Goal: Communication & Community: Answer question/provide support

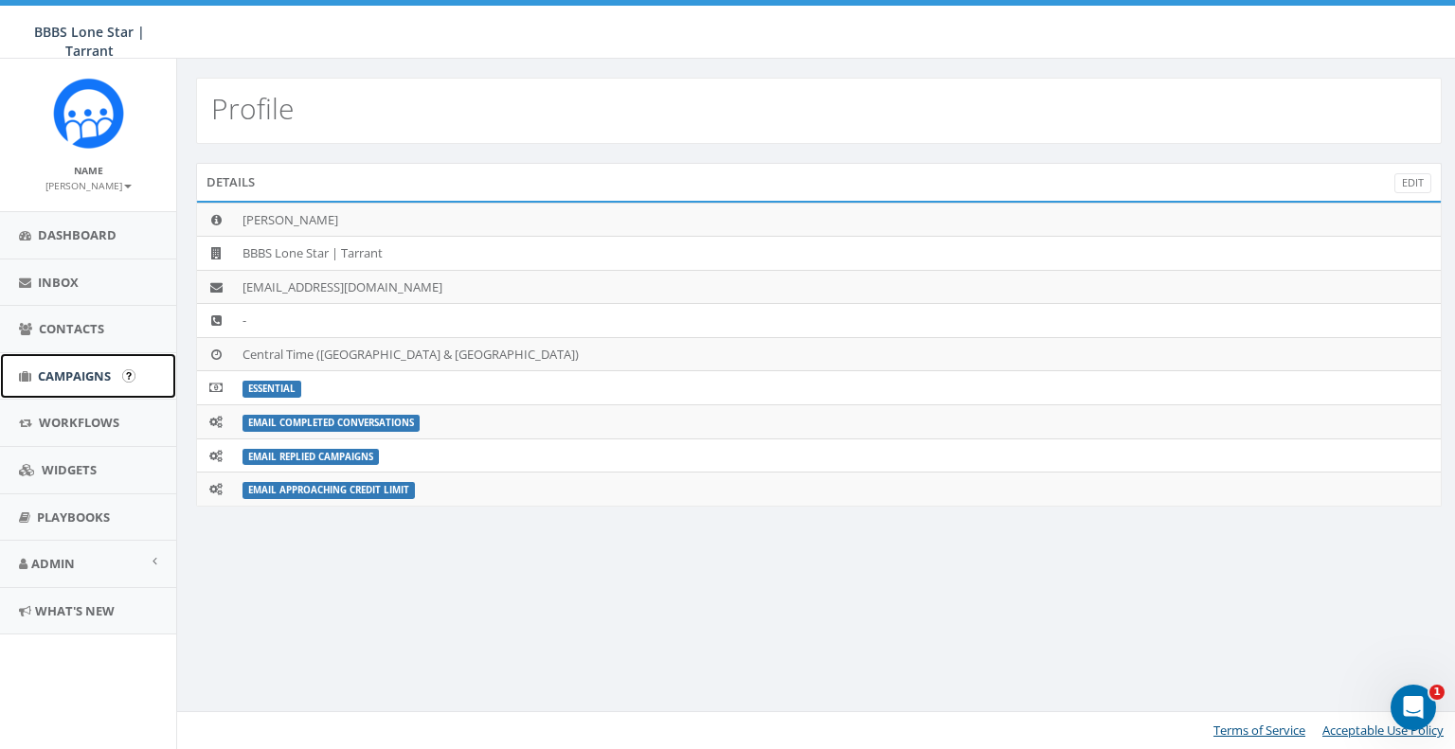
click at [78, 370] on span "Campaigns" at bounding box center [74, 376] width 73 height 17
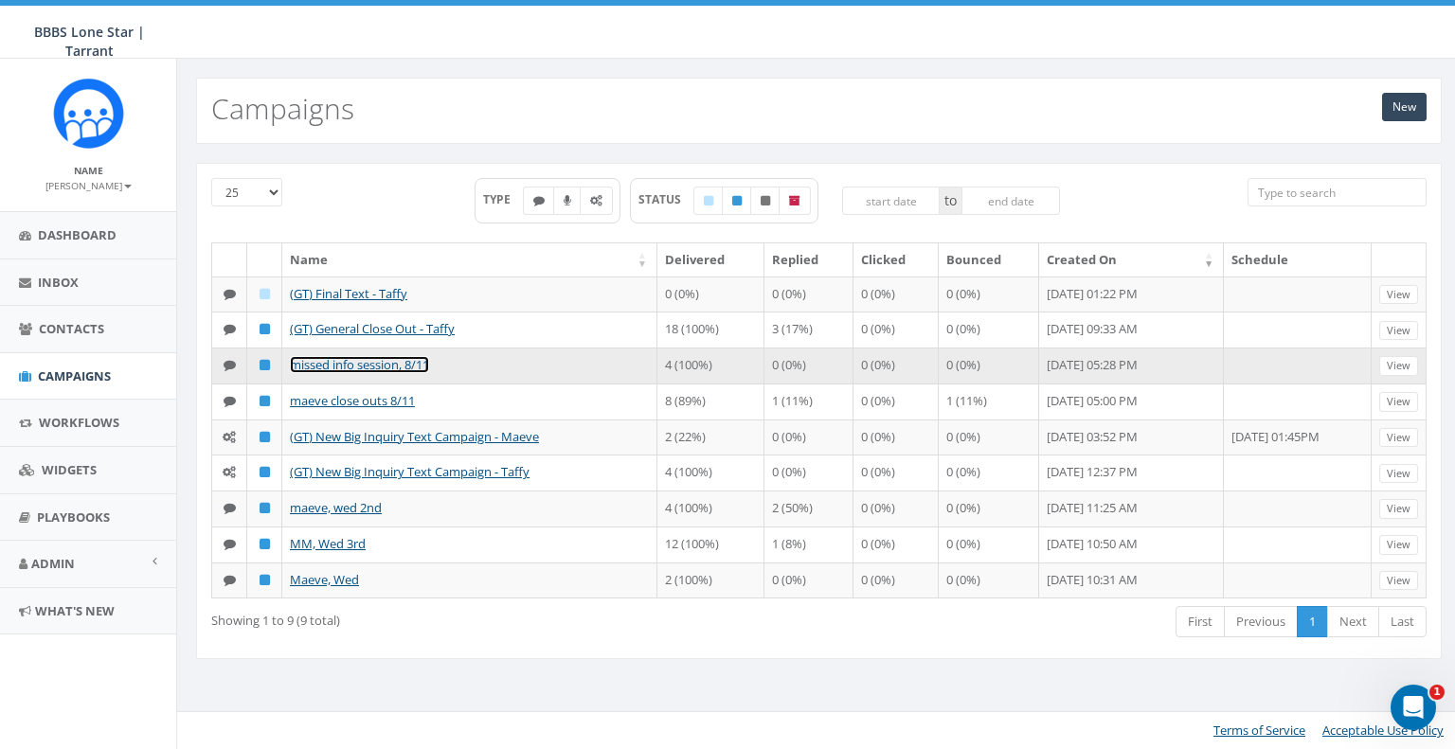
click at [401, 358] on link "missed info session, 8/11" at bounding box center [359, 364] width 139 height 17
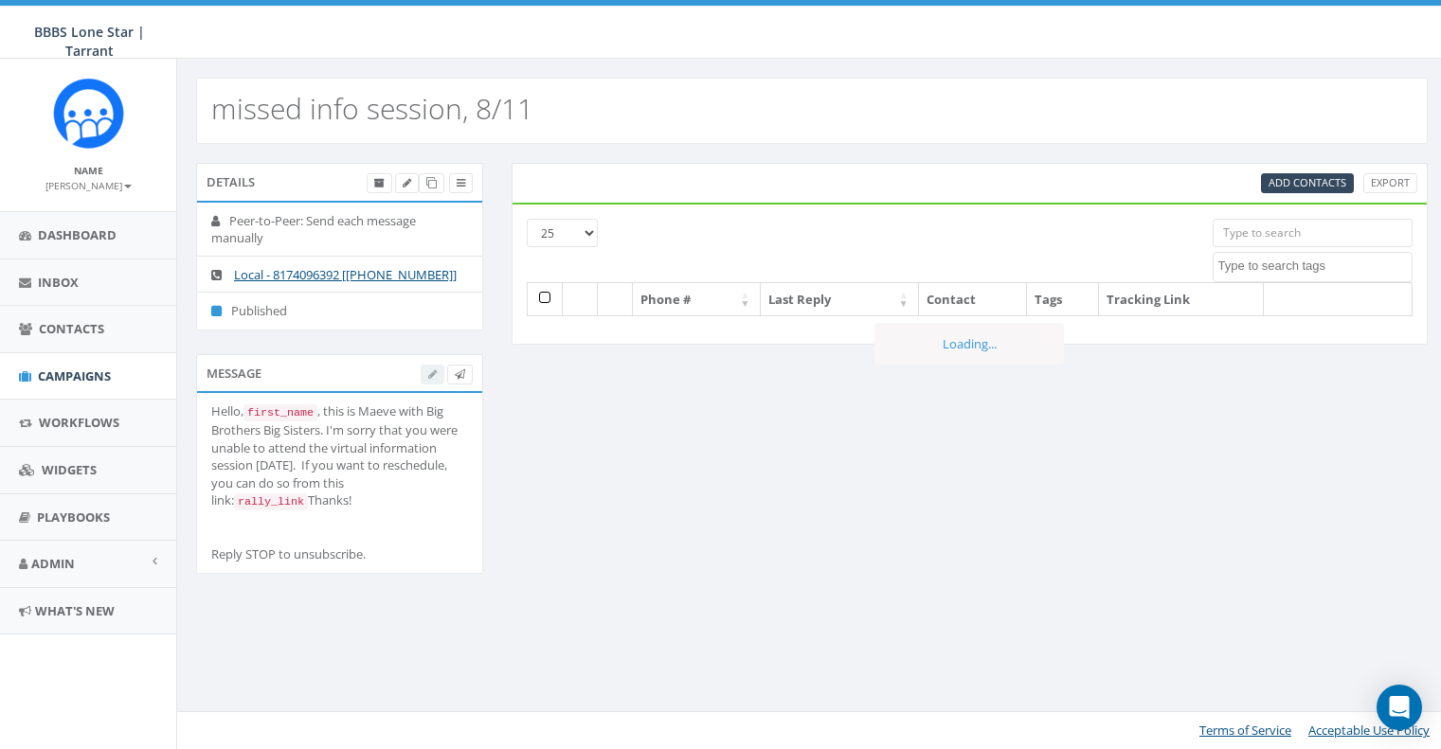
select select
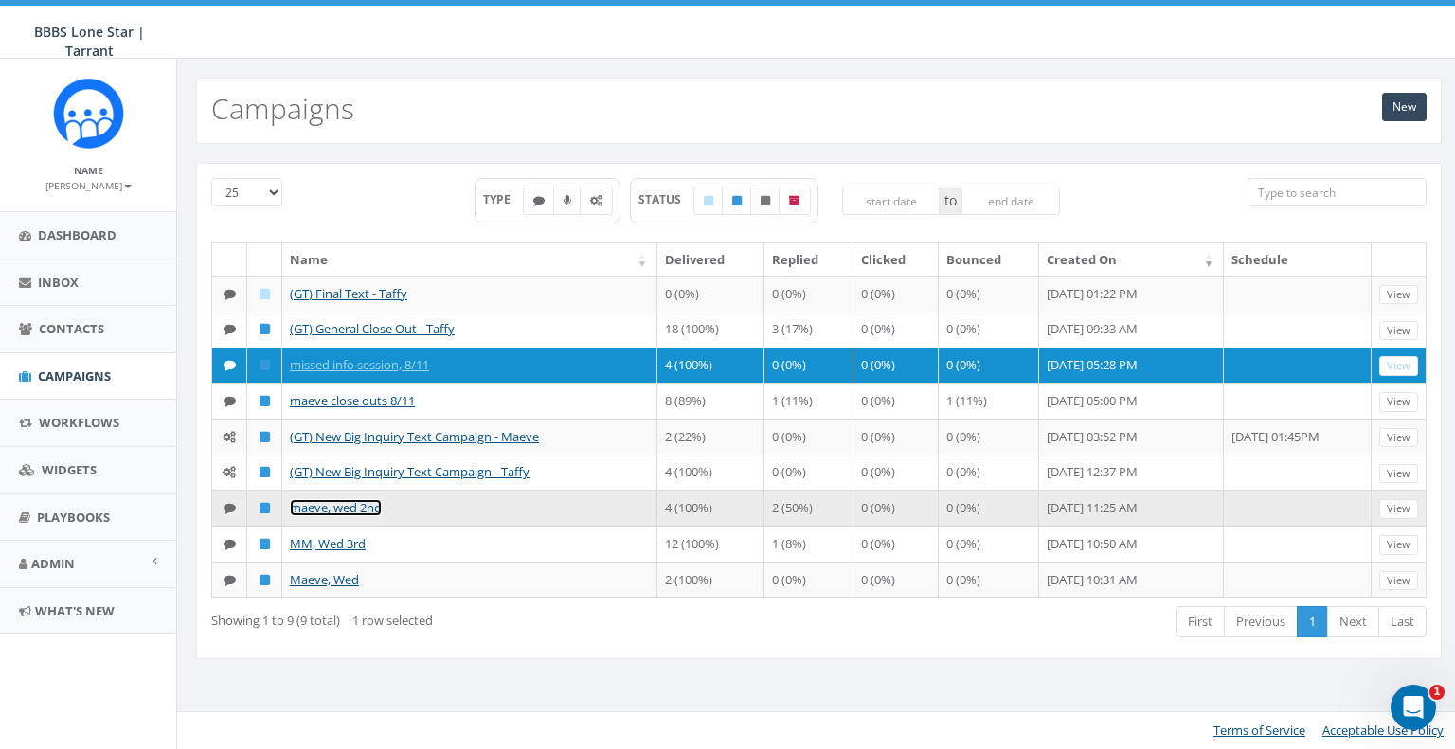
click at [370, 501] on link "maeve, wed 2nd" at bounding box center [336, 507] width 92 height 17
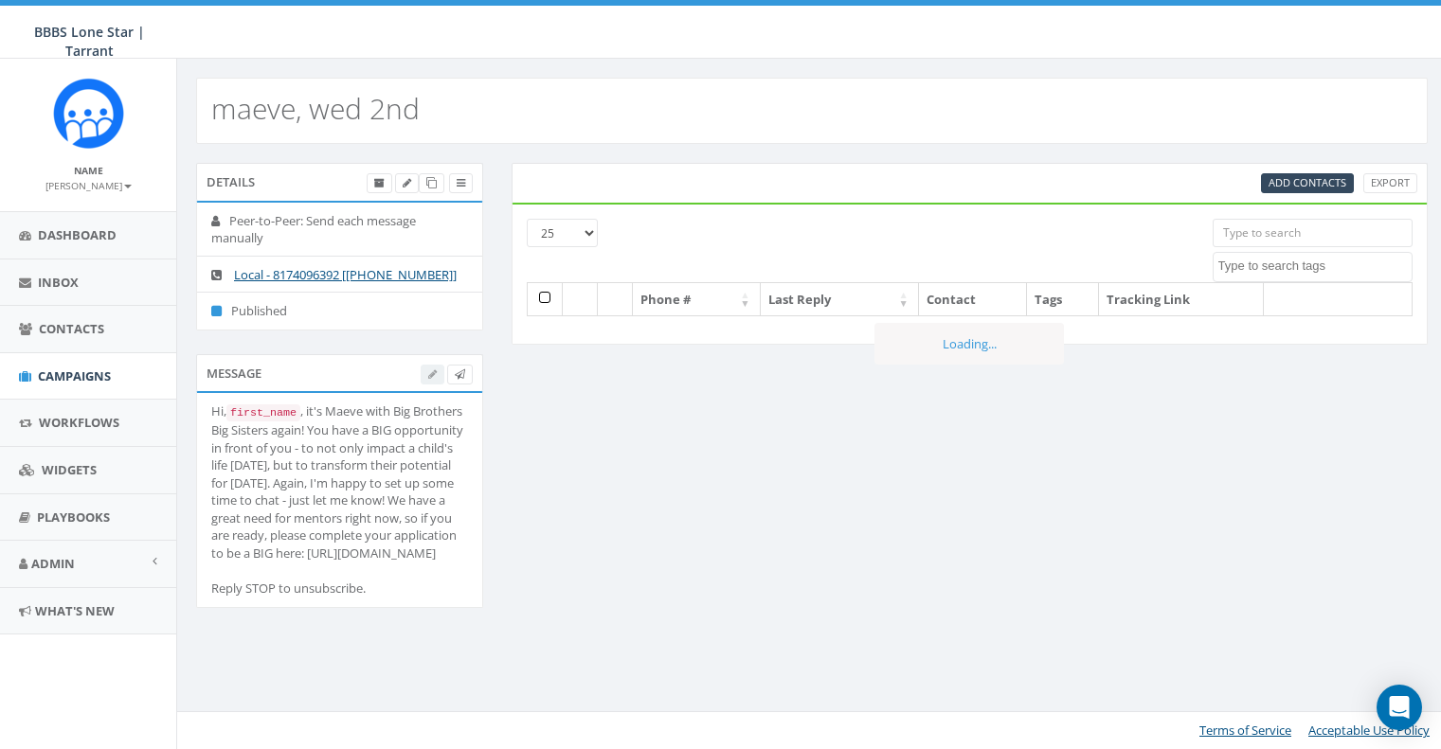
select select
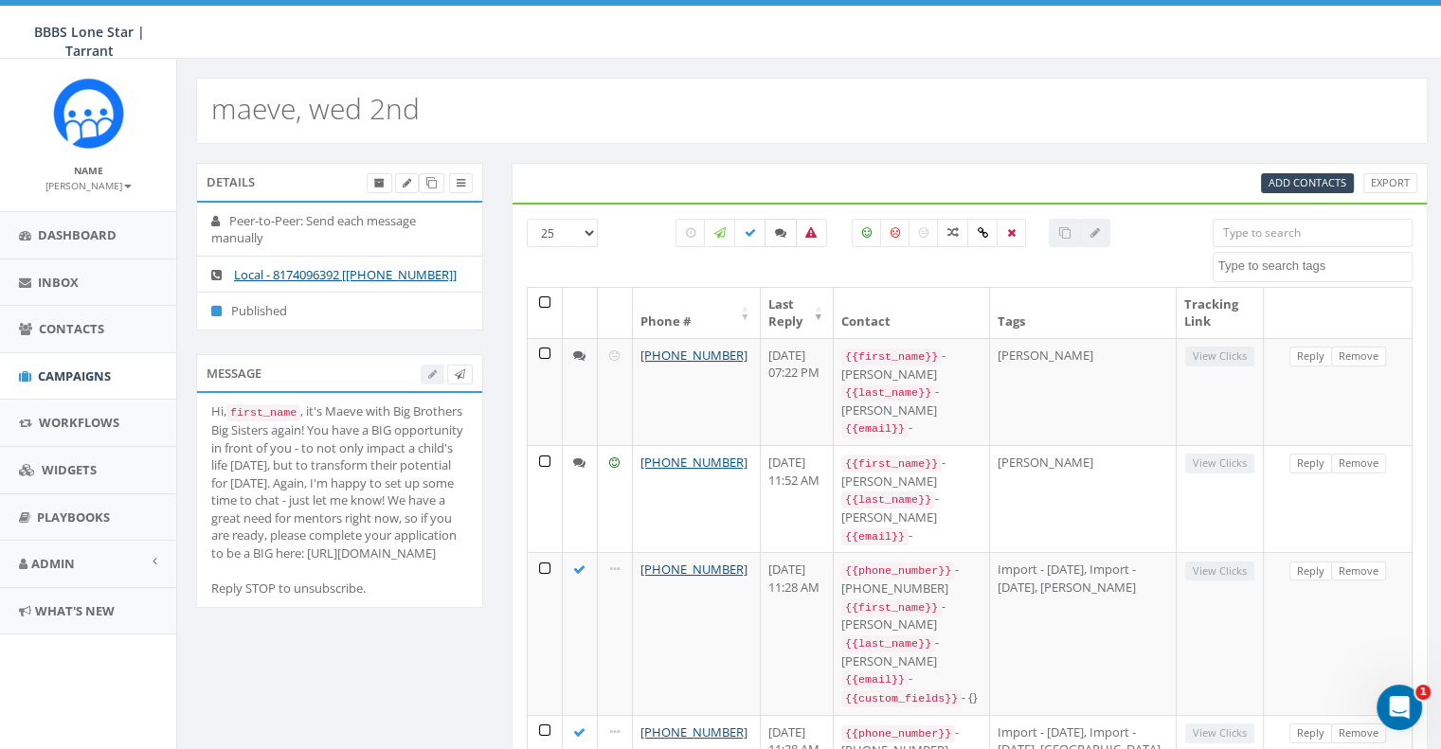
click at [788, 232] on label at bounding box center [781, 233] width 32 height 28
checkbox input "true"
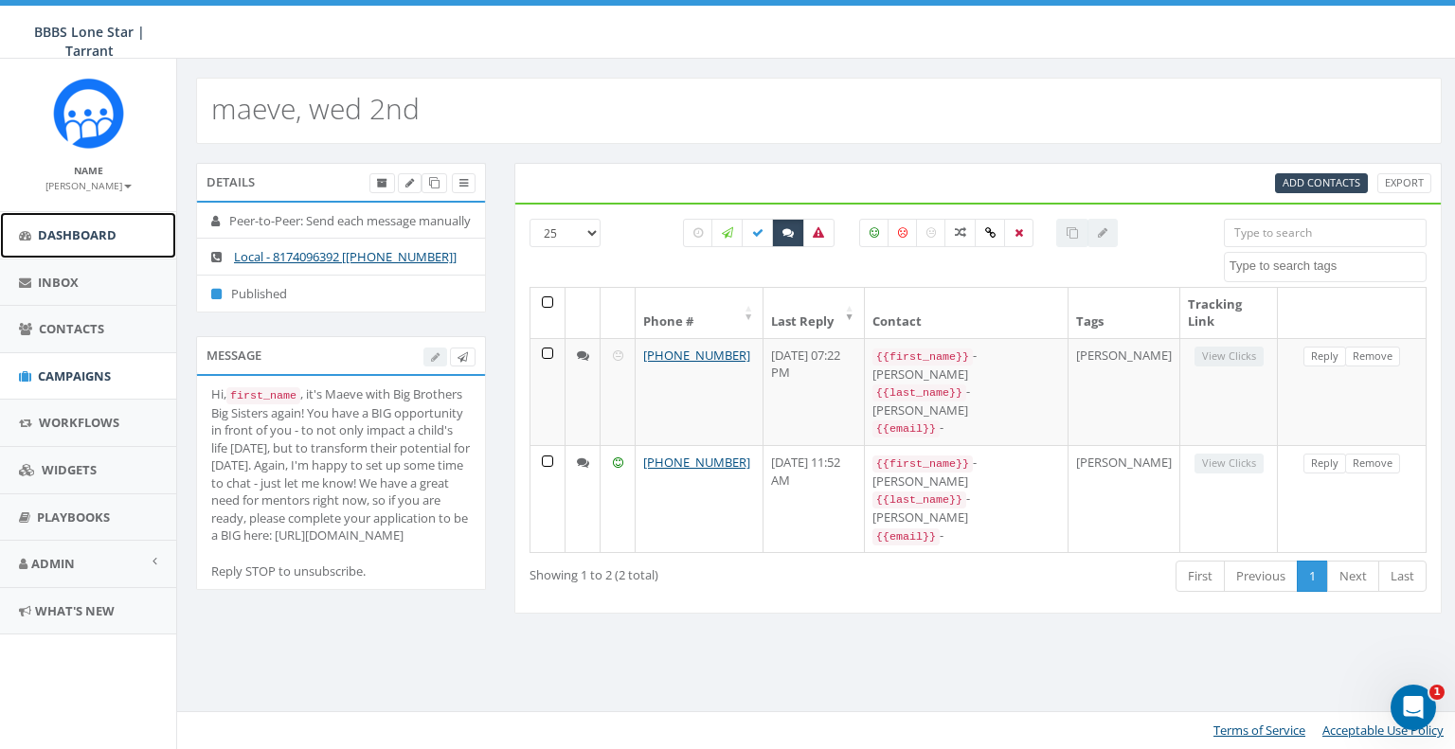
click at [93, 252] on link "Dashboard" at bounding box center [88, 235] width 176 height 46
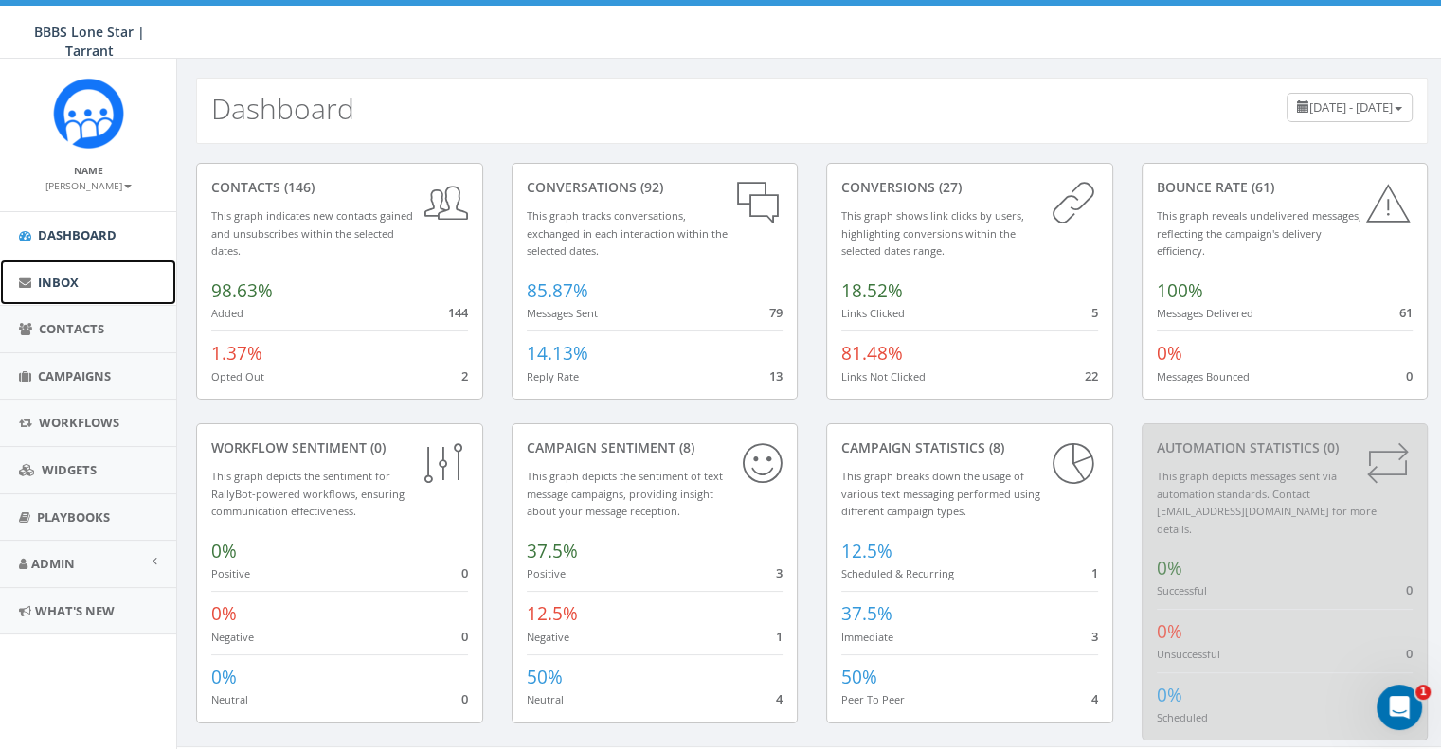
click at [76, 289] on span "Inbox" at bounding box center [58, 282] width 41 height 17
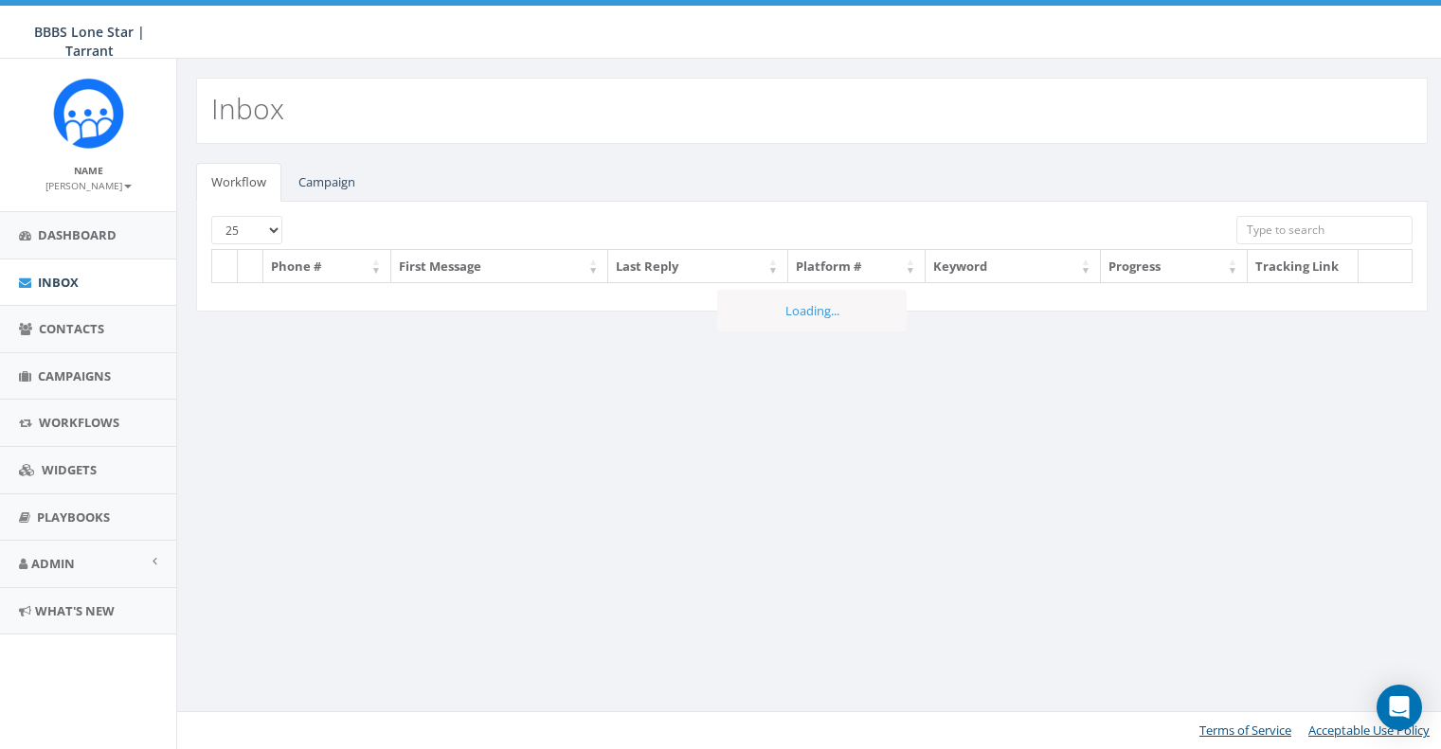
select select
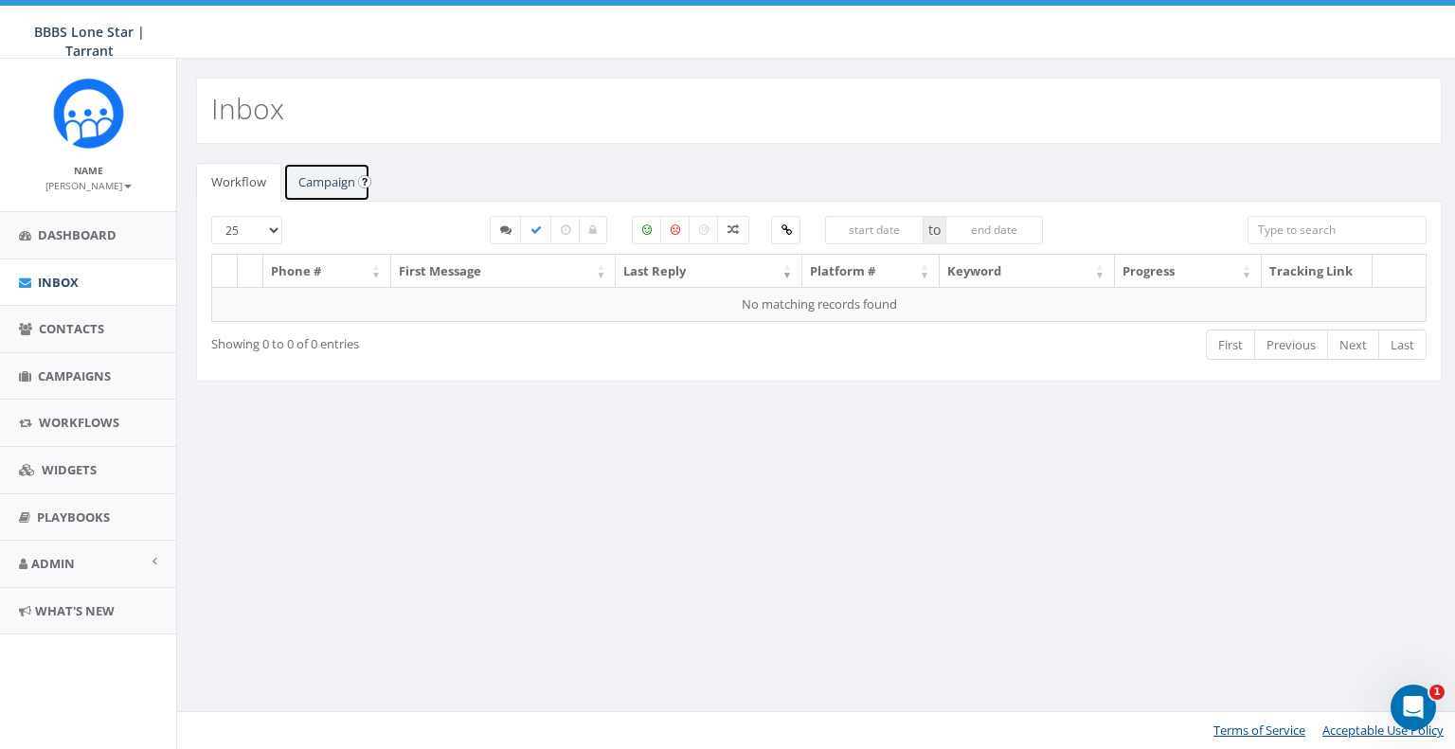
click at [295, 182] on link "Campaign" at bounding box center [326, 182] width 87 height 39
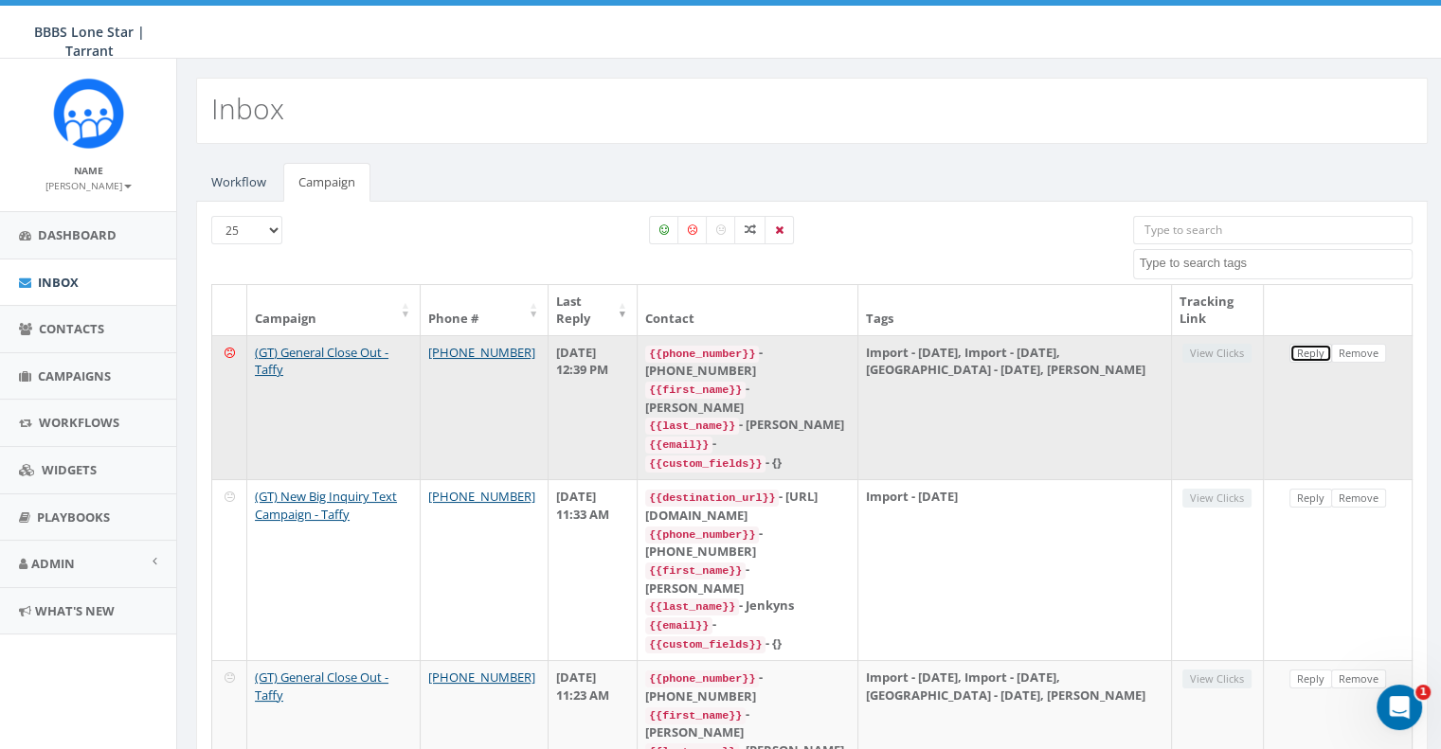
click at [1312, 353] on link "Reply" at bounding box center [1310, 354] width 43 height 20
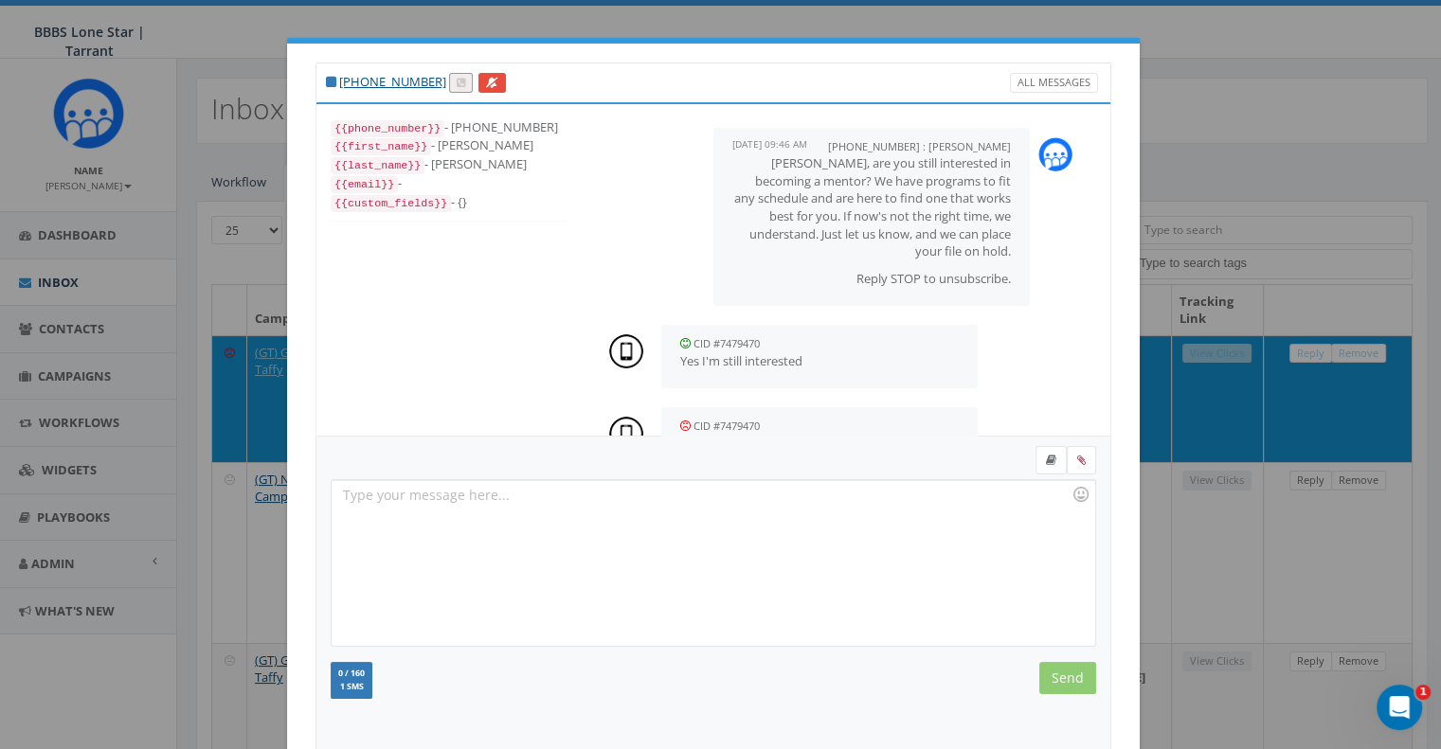
scroll to position [59, 0]
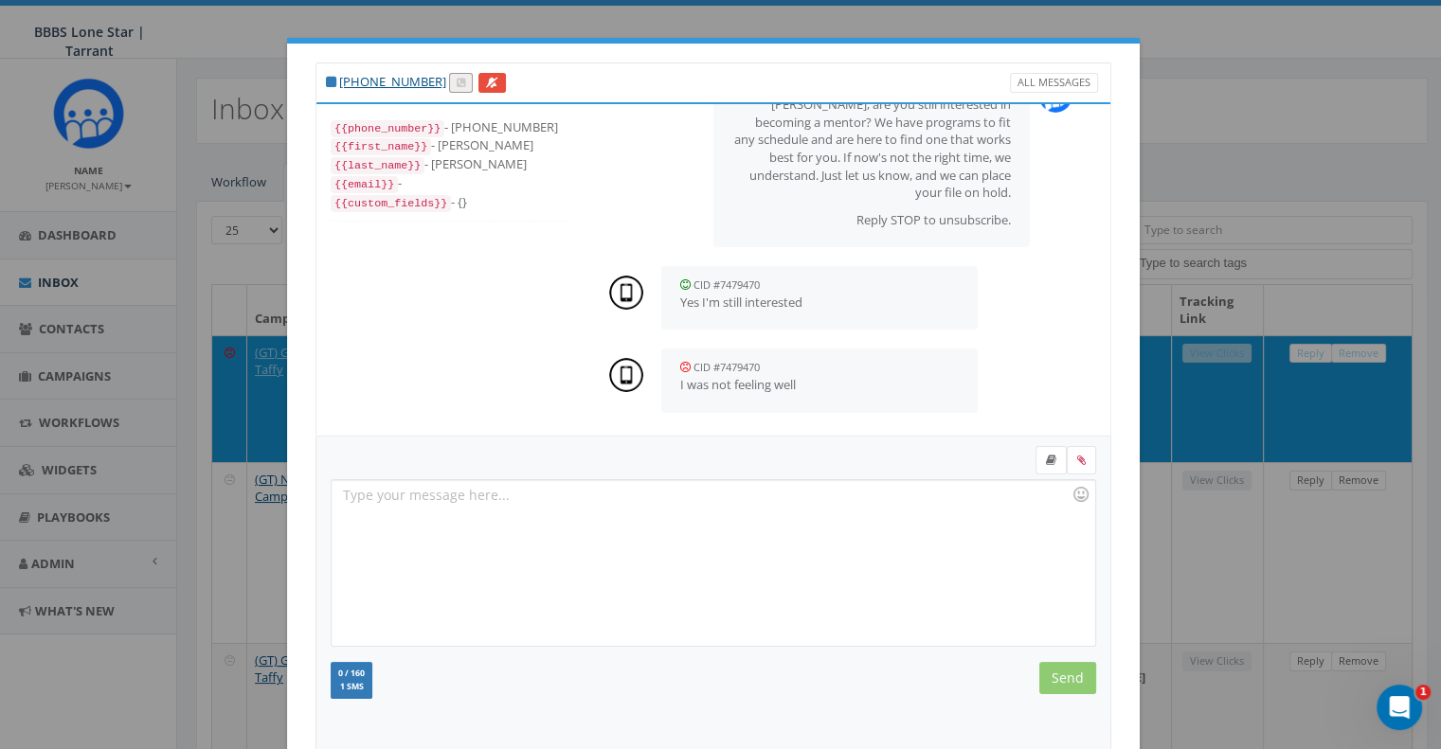
click at [1238, 199] on div "[PHONE_NUMBER] All Messages {{phone_number}} - [PHONE_NUMBER] {{first_name}} - …" at bounding box center [720, 374] width 1441 height 749
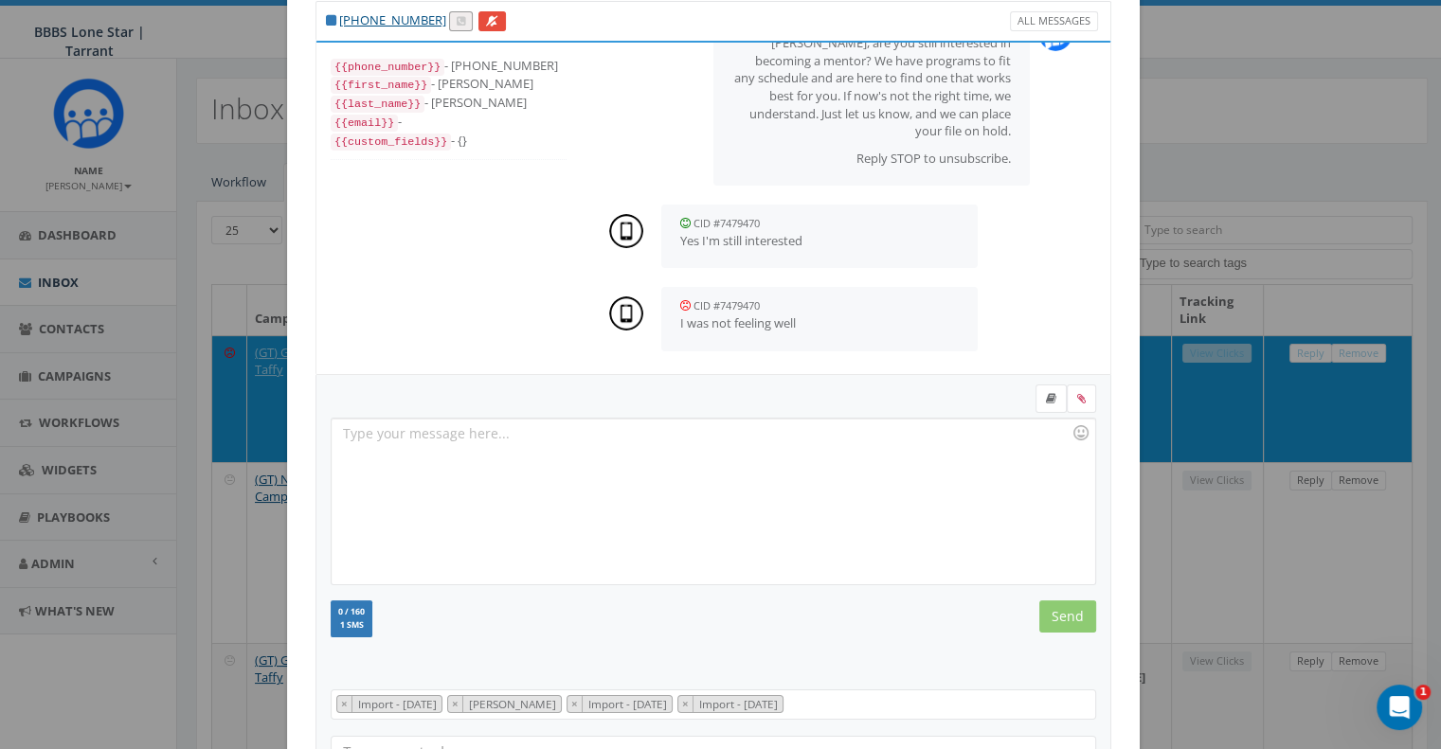
scroll to position [189, 0]
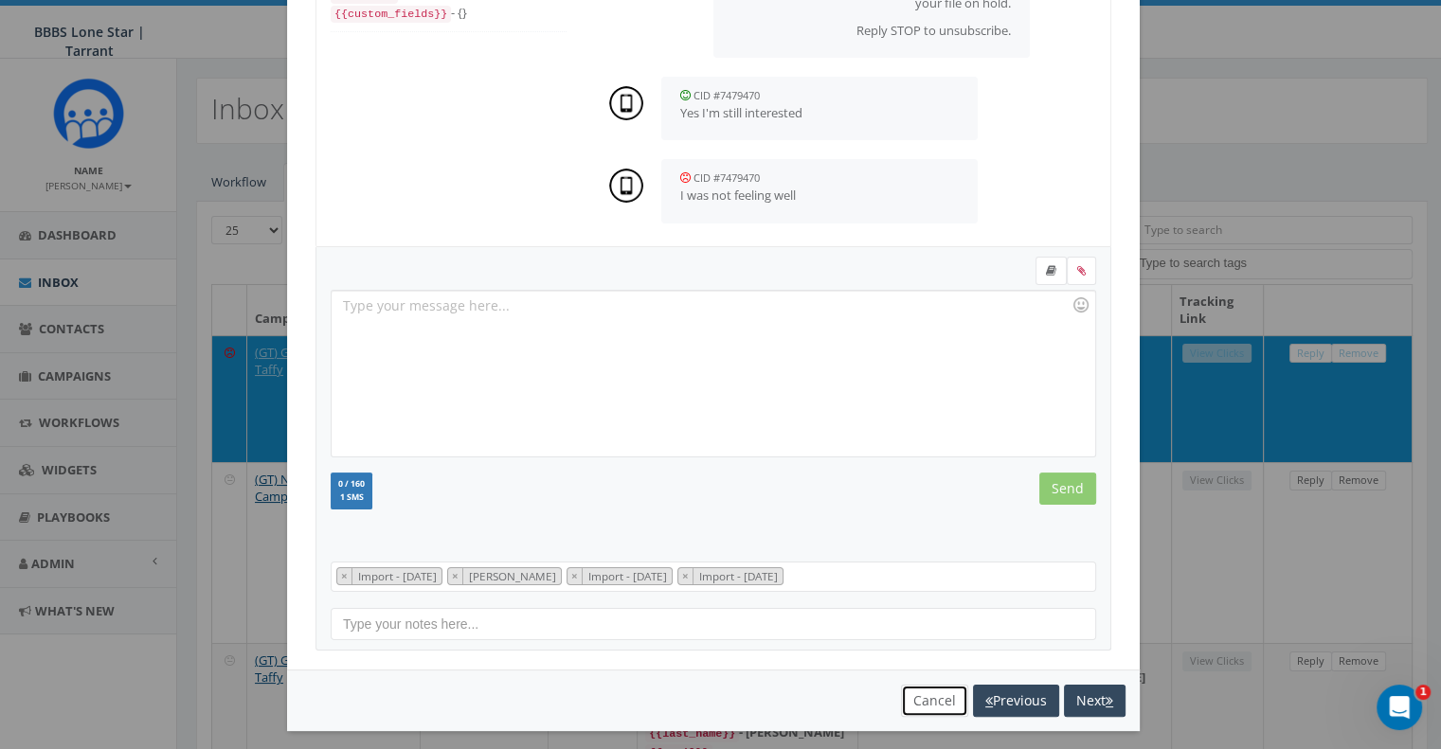
click at [940, 694] on button "Cancel" at bounding box center [934, 701] width 67 height 32
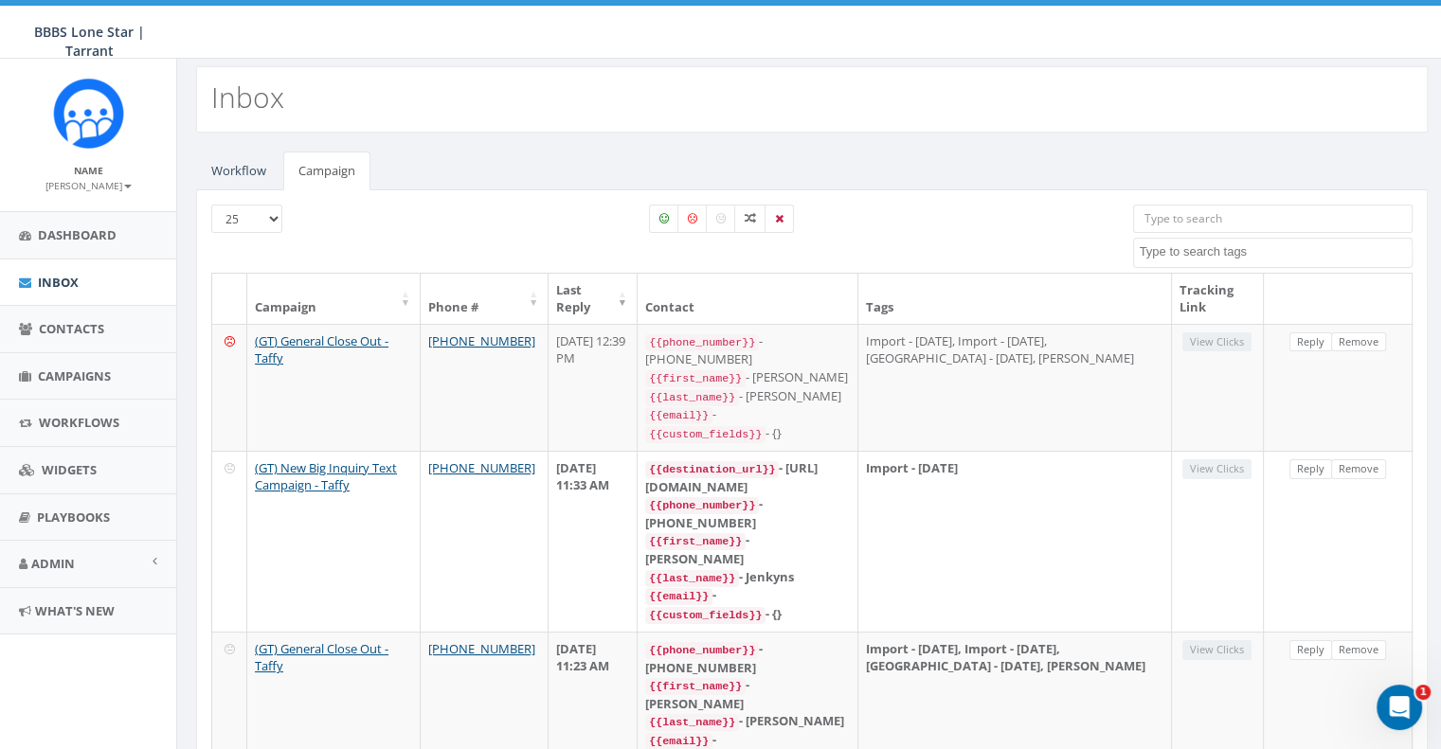
scroll to position [0, 0]
